Goal: Task Accomplishment & Management: Use online tool/utility

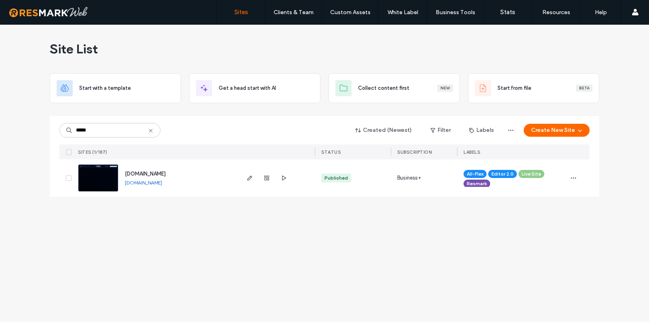
type input "*****"
click at [166, 172] on span "[DOMAIN_NAME]" at bounding box center [145, 173] width 41 height 6
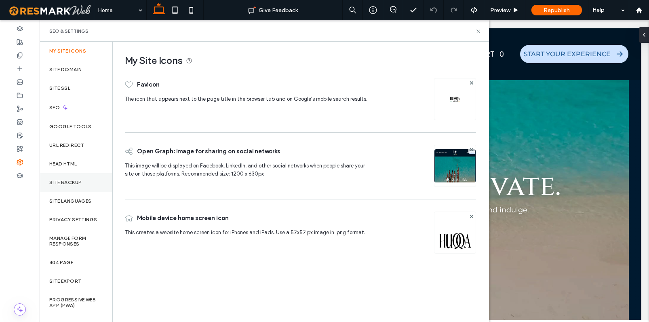
click at [74, 183] on label "Site Backup" at bounding box center [65, 182] width 32 height 6
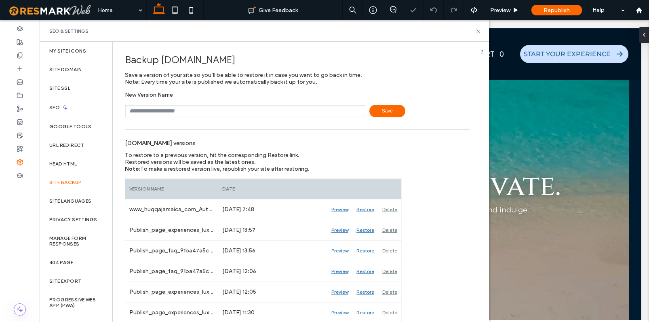
click at [168, 110] on input "text" at bounding box center [245, 111] width 240 height 13
type input "**********"
click at [383, 114] on span "Save" at bounding box center [387, 111] width 36 height 13
click at [476, 29] on icon at bounding box center [478, 31] width 6 height 6
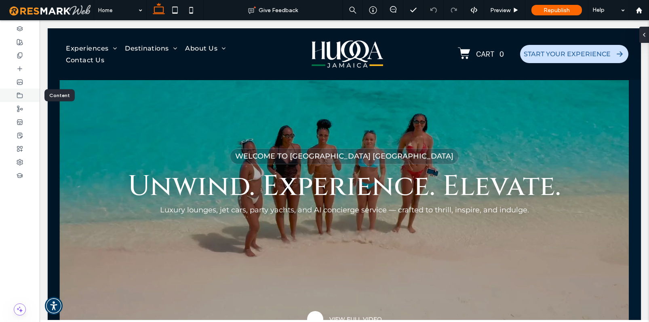
click at [21, 94] on use at bounding box center [19, 95] width 5 height 5
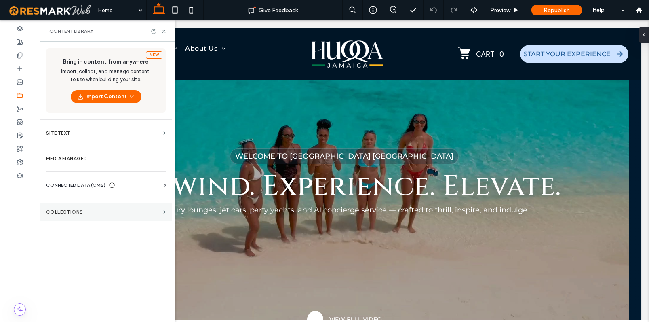
click at [70, 213] on label "Collections" at bounding box center [103, 212] width 114 height 6
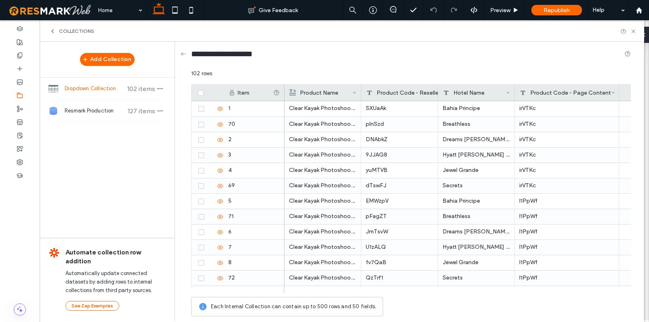
drag, startPoint x: 591, startPoint y: 89, endPoint x: 618, endPoint y: 87, distance: 27.5
click at [618, 87] on div at bounding box center [618, 92] width 3 height 16
